Goal: Information Seeking & Learning: Learn about a topic

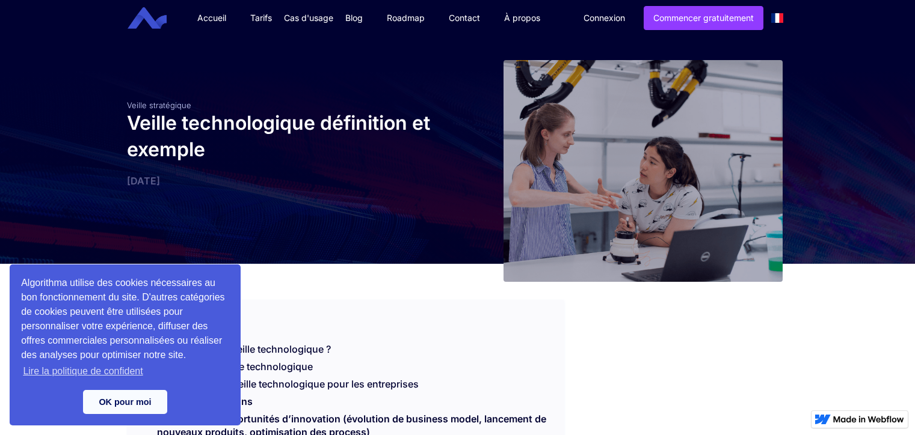
scroll to position [337, 0]
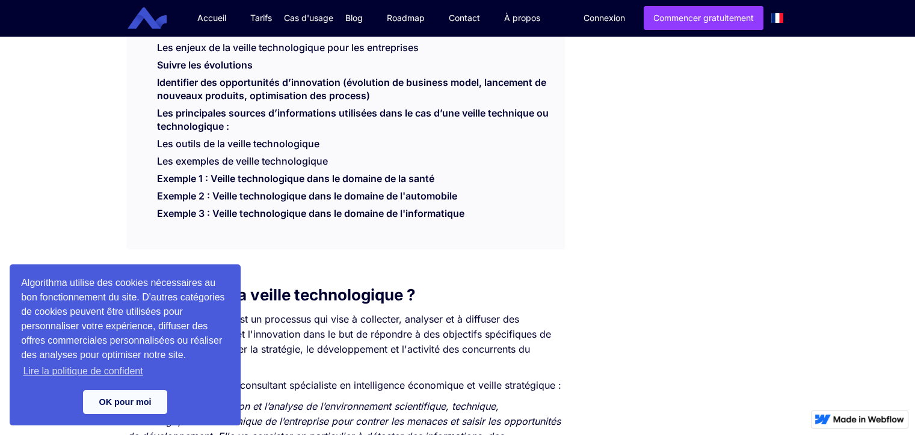
click at [380, 240] on div "SOMMAIRE Qu’est ce que la veille technologique ? Le cycle de la veille technolo…" at bounding box center [345, 105] width 437 height 285
click at [123, 406] on link "OK pour moi" at bounding box center [125, 402] width 84 height 24
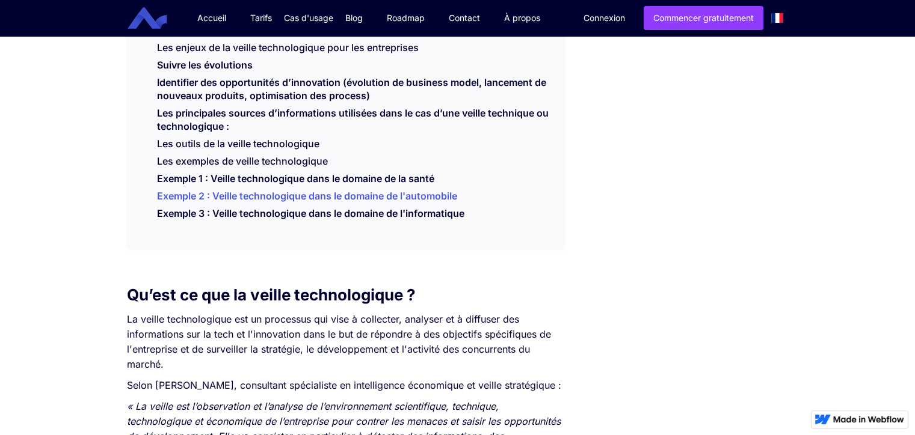
click at [372, 200] on link "Exemple 2 : Veille technologique dans le domaine de l'automobile" at bounding box center [307, 199] width 300 height 18
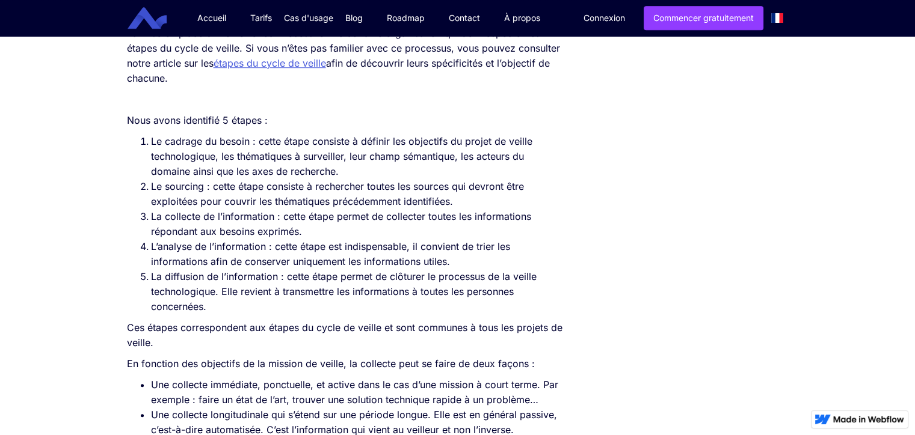
scroll to position [849, 0]
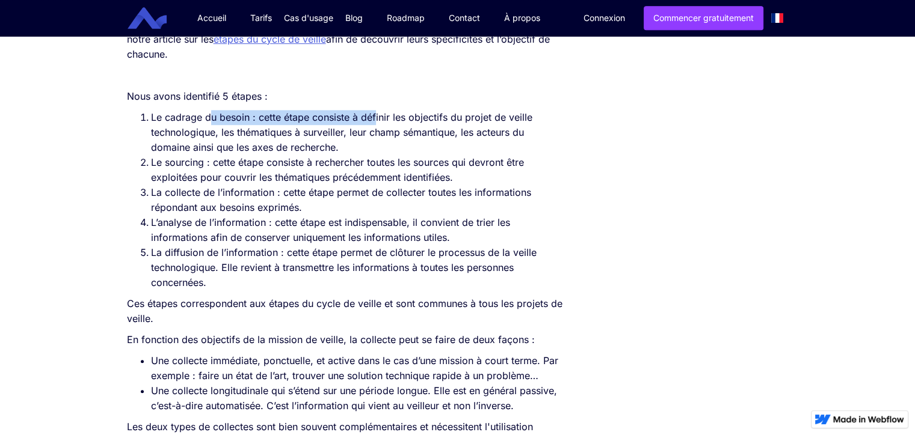
drag, startPoint x: 283, startPoint y: 141, endPoint x: 385, endPoint y: 144, distance: 102.3
click at [376, 144] on li "Le cadrage du besoin : cette étape consiste à définir les objectifs du projet d…" at bounding box center [357, 132] width 413 height 45
drag, startPoint x: 387, startPoint y: 144, endPoint x: 400, endPoint y: 144, distance: 13.2
click at [390, 144] on li "Le cadrage du besoin : cette étape consiste à définir les objectifs du projet d…" at bounding box center [357, 132] width 413 height 45
click at [486, 140] on li "Le cadrage du besoin : cette étape consiste à définir les objectifs du projet d…" at bounding box center [357, 132] width 413 height 45
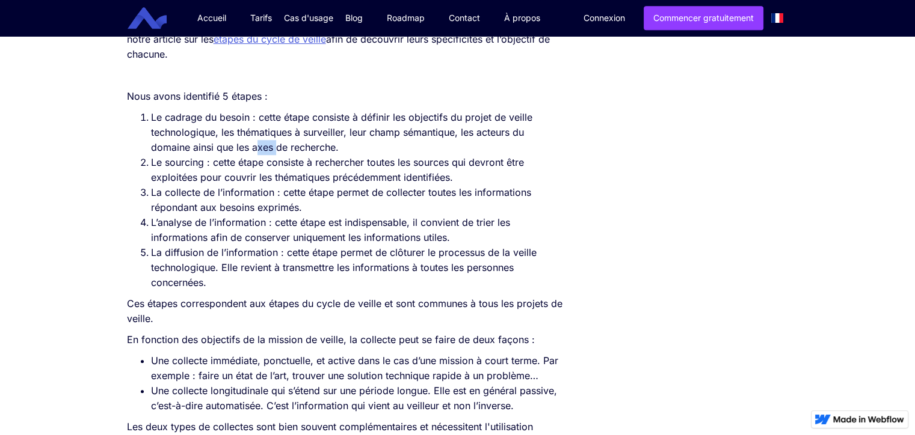
drag, startPoint x: 268, startPoint y: 172, endPoint x: 293, endPoint y: 171, distance: 25.3
click at [284, 155] on li "Le cadrage du besoin : cette étape consiste à définir les objectifs du projet d…" at bounding box center [357, 132] width 413 height 45
click at [308, 155] on li "Le cadrage du besoin : cette étape consiste à définir les objectifs du projet d…" at bounding box center [357, 132] width 413 height 45
drag, startPoint x: 317, startPoint y: 181, endPoint x: 349, endPoint y: 182, distance: 31.9
click at [349, 182] on li "Le sourcing : cette étape consiste à rechercher toutes les sources qui devront …" at bounding box center [357, 170] width 413 height 30
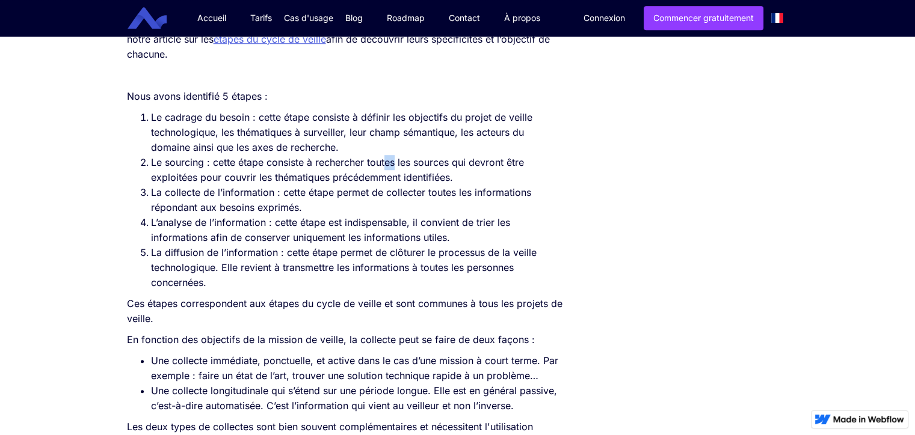
drag, startPoint x: 388, startPoint y: 183, endPoint x: 425, endPoint y: 182, distance: 36.7
click at [399, 183] on li "Le sourcing : cette étape consiste à rechercher toutes les sources qui devront …" at bounding box center [357, 170] width 413 height 30
click at [473, 183] on li "Le sourcing : cette étape consiste à rechercher toutes les sources qui devront …" at bounding box center [357, 170] width 413 height 30
drag, startPoint x: 286, startPoint y: 195, endPoint x: 328, endPoint y: 200, distance: 41.8
click at [289, 185] on li "Le sourcing : cette étape consiste à rechercher toutes les sources qui devront …" at bounding box center [357, 170] width 413 height 30
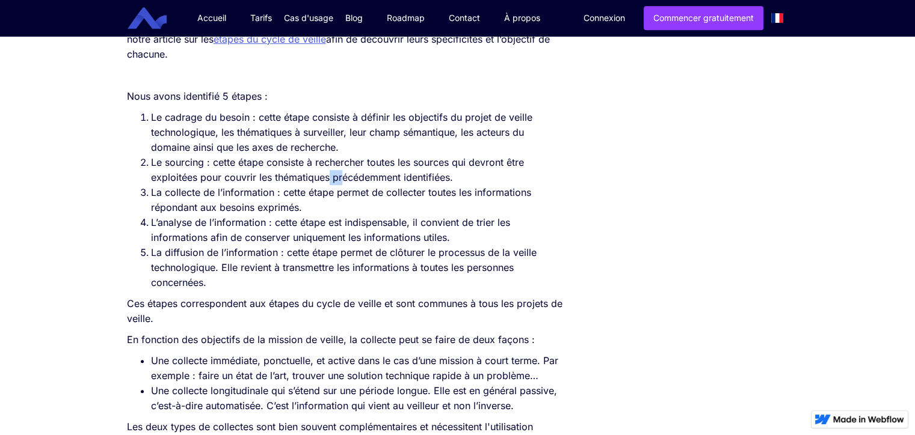
drag, startPoint x: 337, startPoint y: 201, endPoint x: 352, endPoint y: 202, distance: 15.1
click at [345, 185] on li "Le sourcing : cette étape consiste à rechercher toutes les sources qui devront …" at bounding box center [357, 170] width 413 height 30
drag, startPoint x: 391, startPoint y: 204, endPoint x: 400, endPoint y: 205, distance: 8.4
click at [396, 185] on li "Le sourcing : cette étape consiste à rechercher toutes les sources qui devront …" at bounding box center [357, 170] width 413 height 30
drag, startPoint x: 230, startPoint y: 217, endPoint x: 275, endPoint y: 215, distance: 44.6
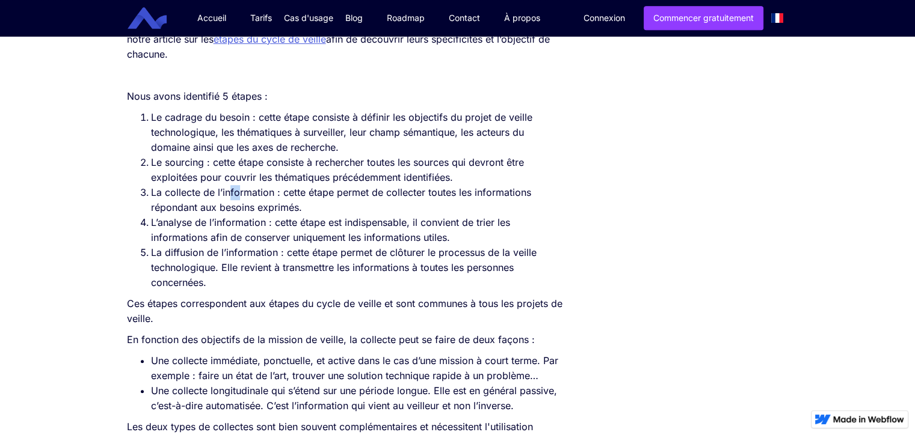
click at [253, 215] on li "La collecte de l’information : cette étape permet de collecter toutes les infor…" at bounding box center [357, 200] width 413 height 30
drag, startPoint x: 287, startPoint y: 215, endPoint x: 380, endPoint y: 225, distance: 93.8
click at [361, 215] on li "La collecte de l’information : cette étape permet de collecter toutes les infor…" at bounding box center [357, 200] width 413 height 30
click at [394, 215] on li "La collecte de l’information : cette étape permet de collecter toutes les infor…" at bounding box center [357, 200] width 413 height 30
click at [411, 211] on li "La collecte de l’information : cette étape permet de collecter toutes les infor…" at bounding box center [357, 200] width 413 height 30
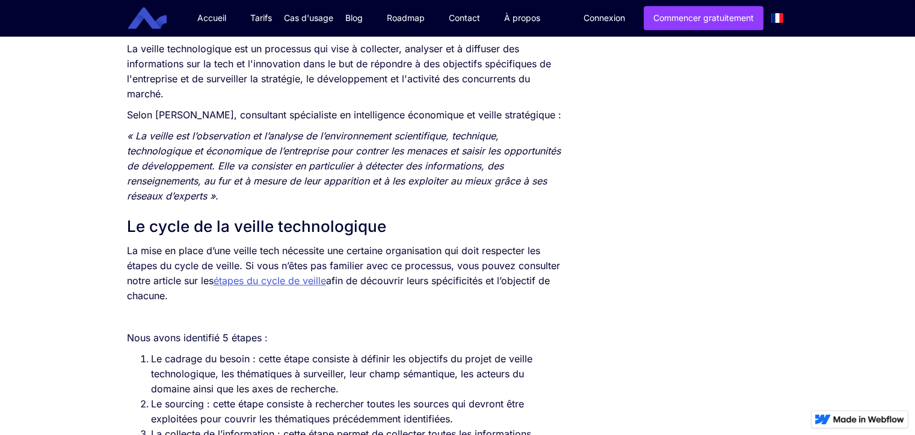
scroll to position [609, 0]
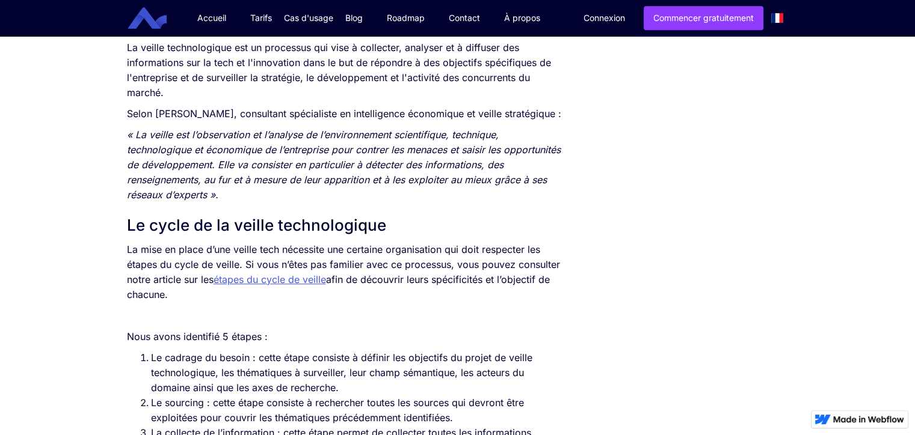
click at [287, 286] on link "étapes du cycle de veille" at bounding box center [269, 280] width 112 height 12
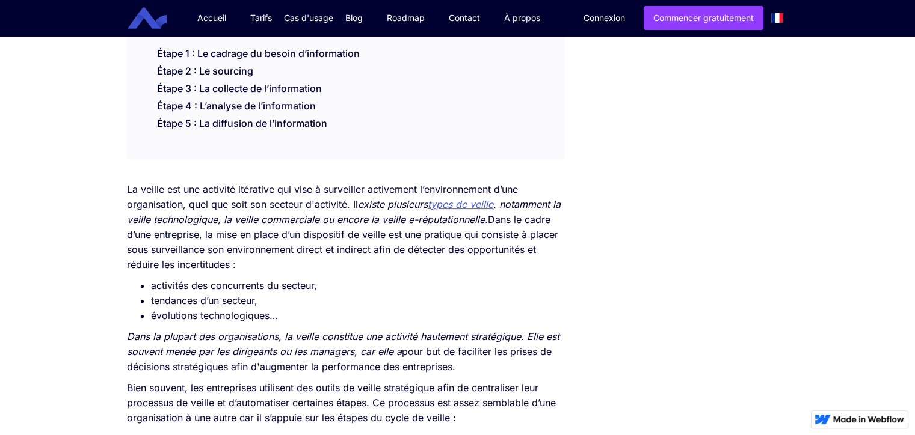
scroll to position [110, 0]
